Goal: Information Seeking & Learning: Learn about a topic

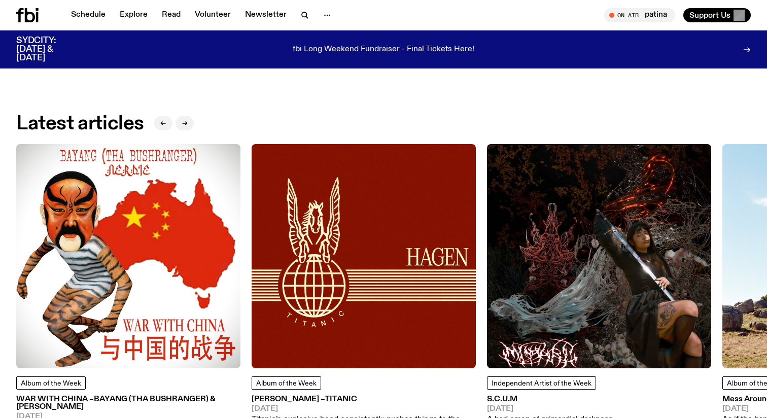
scroll to position [1251, 0]
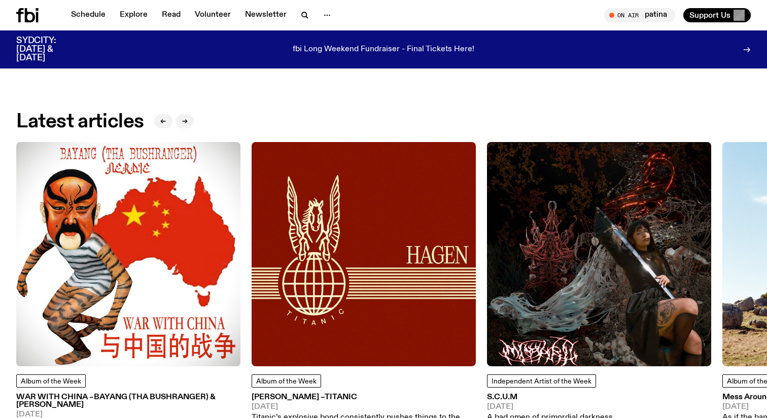
click at [214, 225] on img at bounding box center [128, 254] width 224 height 224
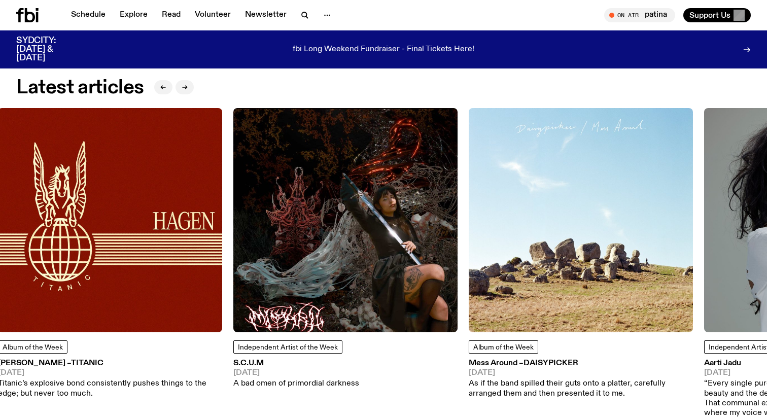
scroll to position [1286, 0]
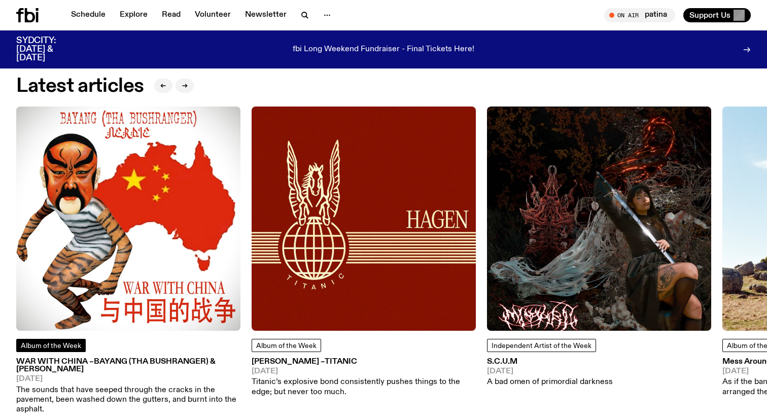
click at [65, 345] on span "Album of the Week" at bounding box center [51, 346] width 60 height 7
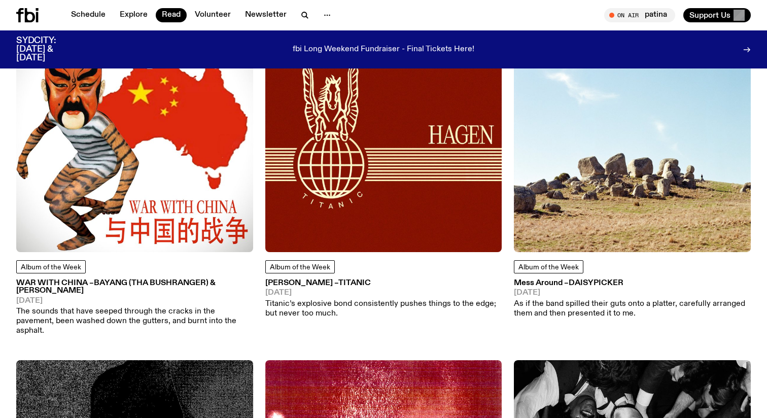
scroll to position [259, 0]
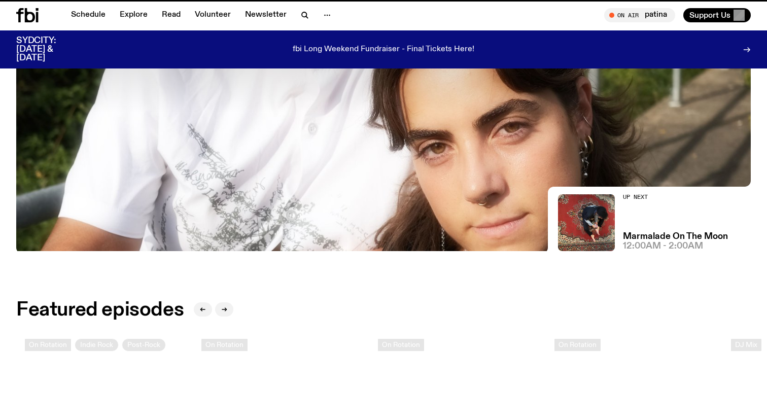
scroll to position [1286, 0]
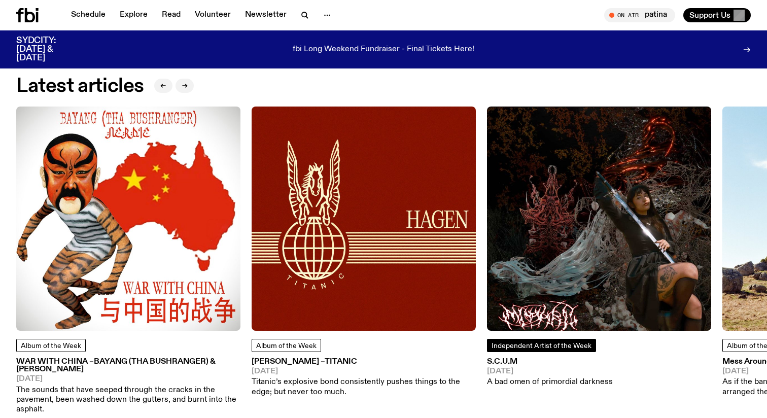
click at [501, 343] on span "Independent Artist of the Week" at bounding box center [542, 346] width 100 height 7
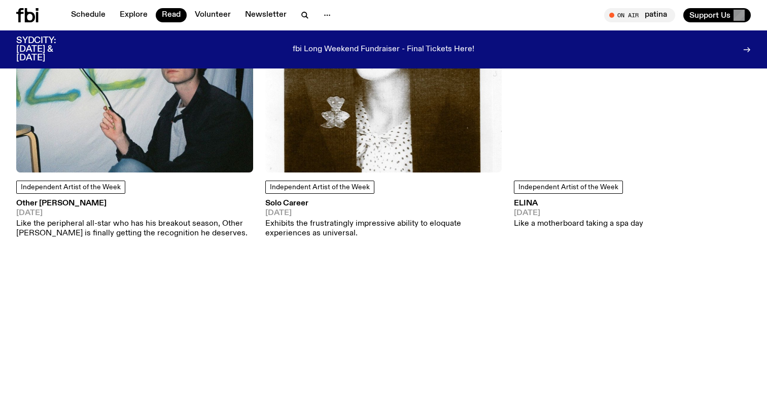
scroll to position [704, 0]
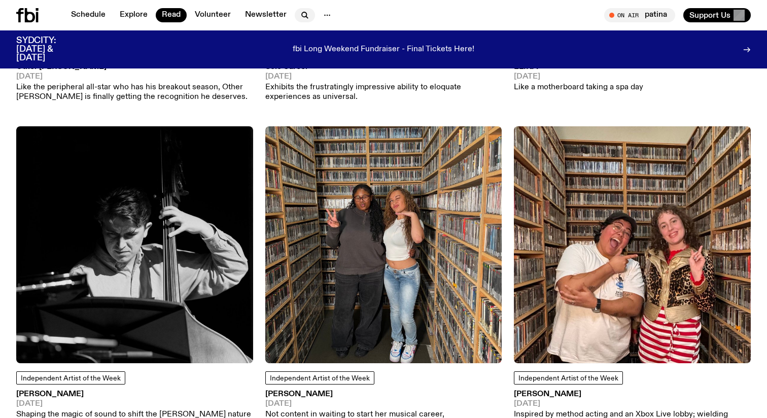
click at [302, 12] on icon "button" at bounding box center [304, 14] width 5 height 5
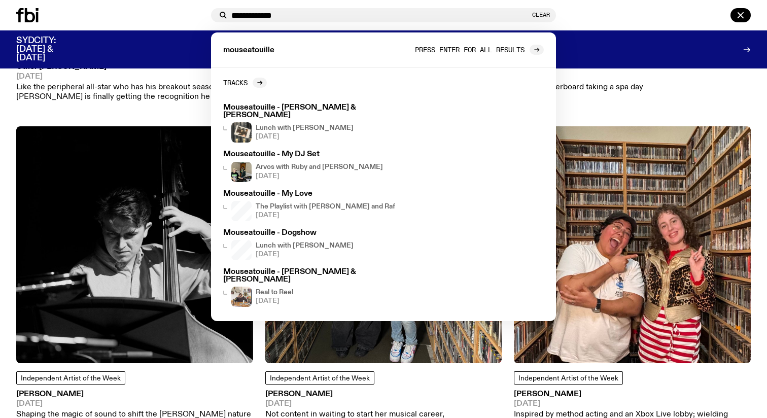
type input "**********"
click at [537, 50] on icon at bounding box center [536, 50] width 5 height 0
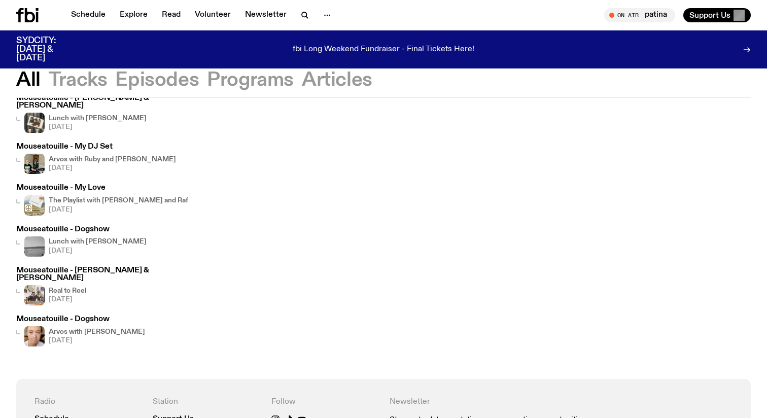
scroll to position [94, 0]
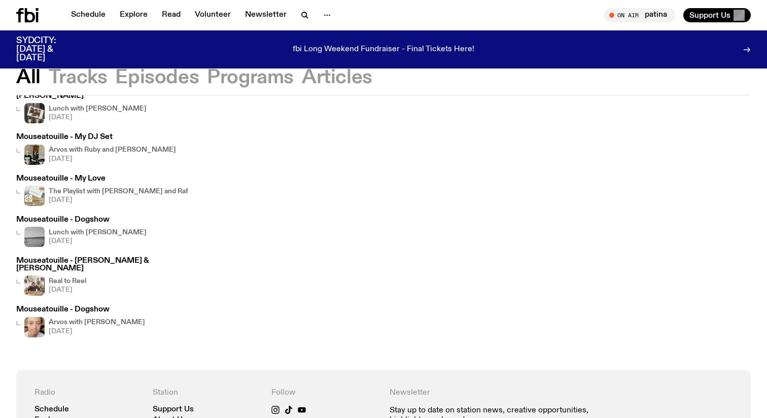
click at [82, 188] on h4 "The Playlist with Jim and Raf" at bounding box center [119, 191] width 140 height 7
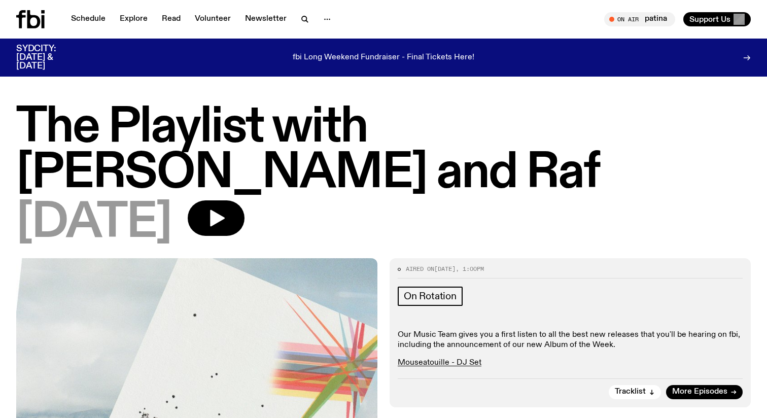
click at [149, 130] on h1 "The Playlist with Jim and Raf" at bounding box center [383, 150] width 735 height 91
click at [700, 388] on span "More Episodes" at bounding box center [699, 392] width 55 height 8
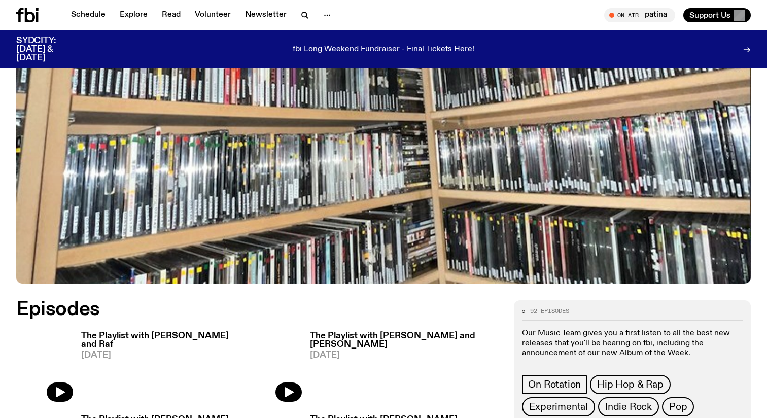
scroll to position [486, 0]
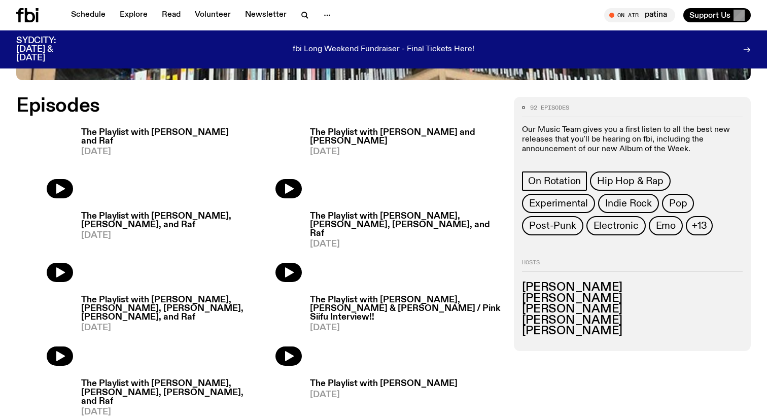
click at [164, 217] on h3 "The Playlist with Jim, Hannah, Alisha, and Raf" at bounding box center [163, 220] width 164 height 17
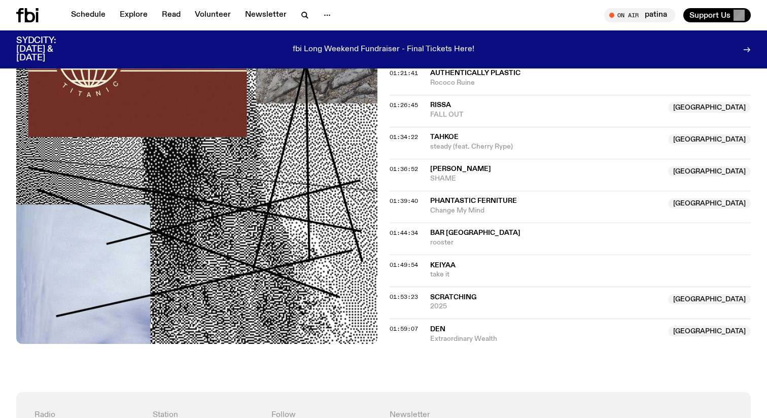
scroll to position [1011, 0]
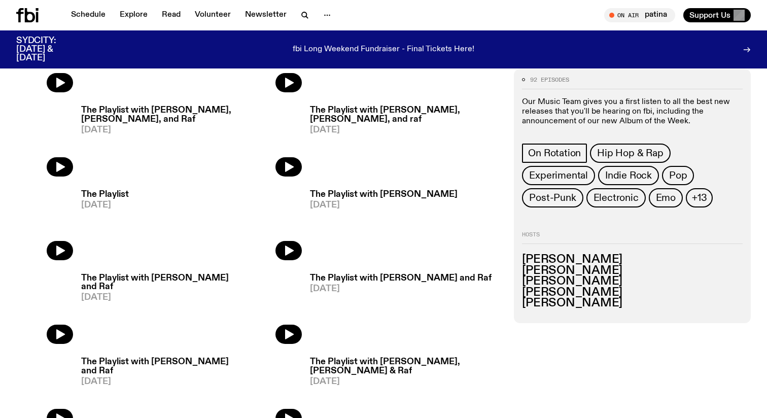
scroll to position [486, 0]
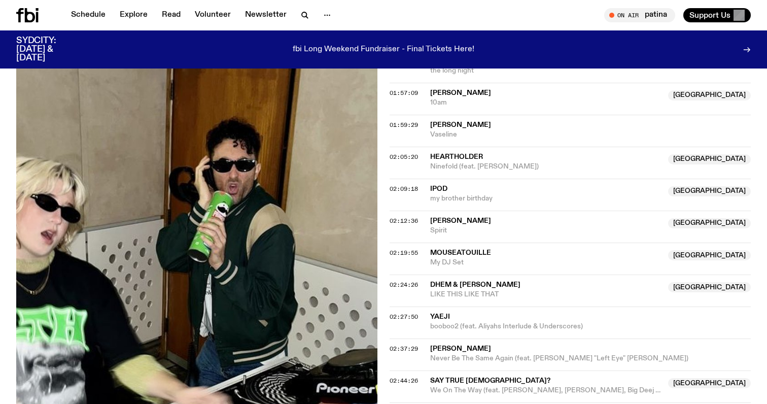
scroll to position [1197, 0]
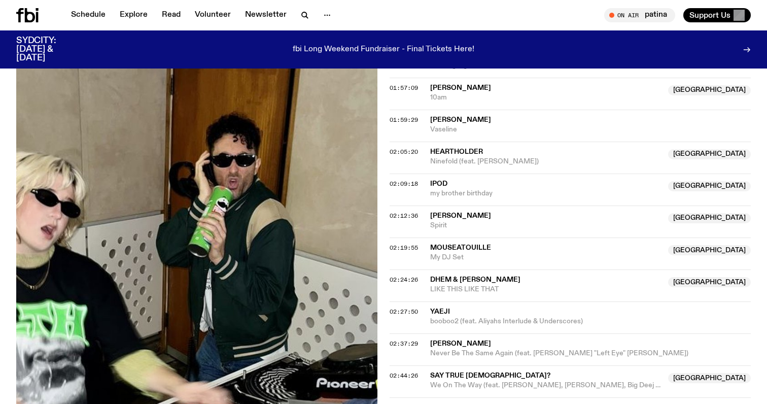
click at [466, 244] on span "Mouseatouille" at bounding box center [460, 247] width 61 height 7
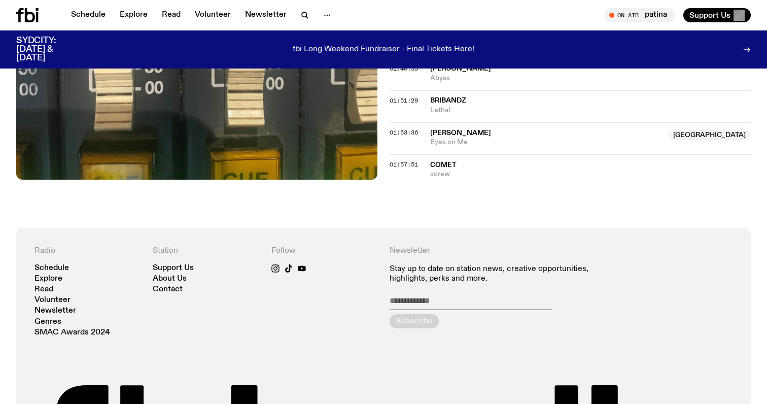
scroll to position [1344, 0]
